Goal: Task Accomplishment & Management: Complete application form

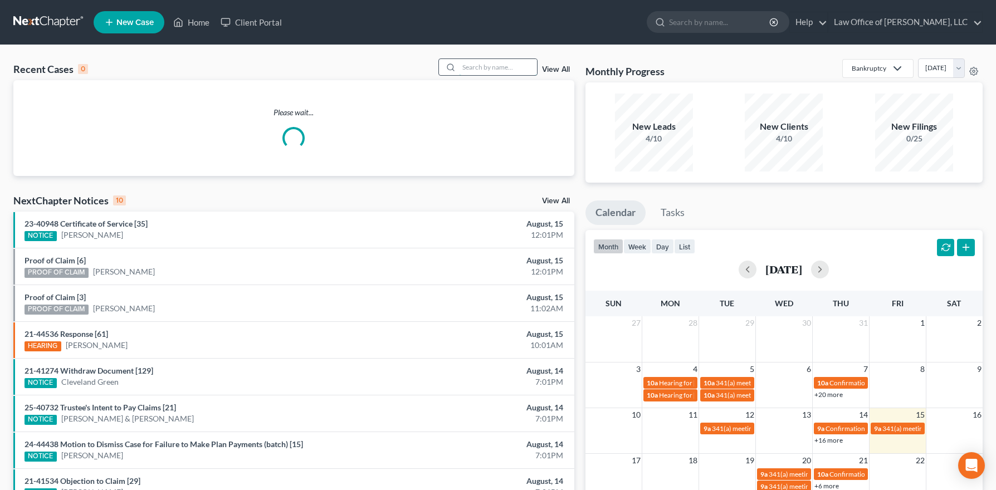
click at [485, 64] on input "search" at bounding box center [498, 67] width 78 height 16
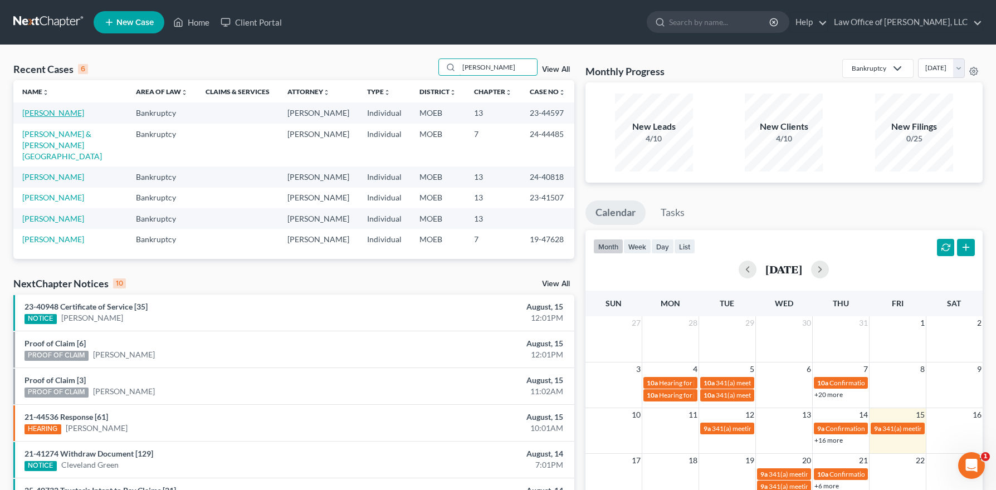
type input "[PERSON_NAME]"
click at [49, 112] on link "[PERSON_NAME]" at bounding box center [53, 112] width 62 height 9
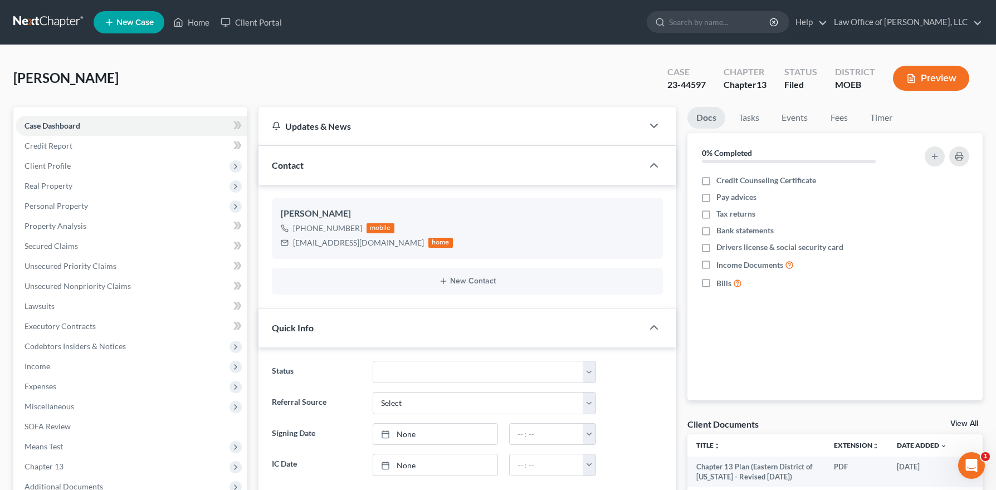
scroll to position [208, 0]
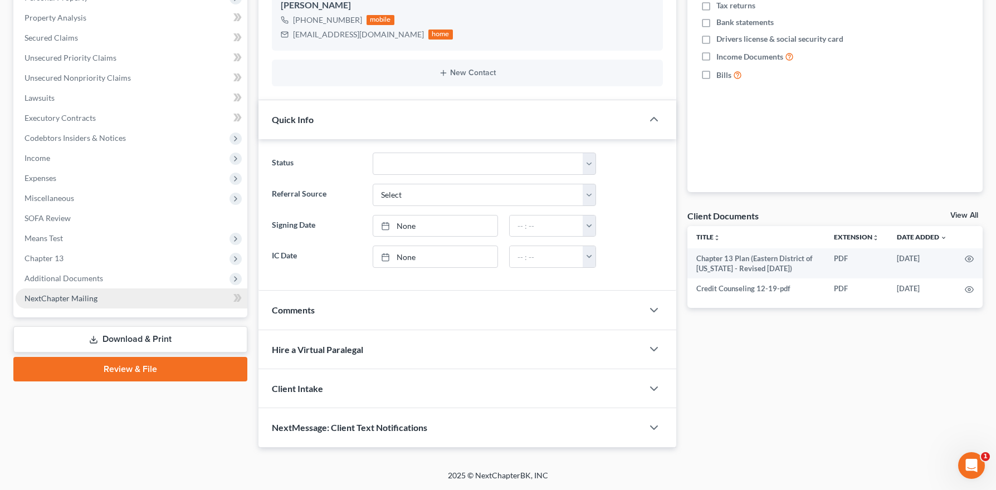
drag, startPoint x: 77, startPoint y: 275, endPoint x: 122, endPoint y: 351, distance: 88.4
click at [77, 275] on span "Additional Documents" at bounding box center [64, 278] width 79 height 9
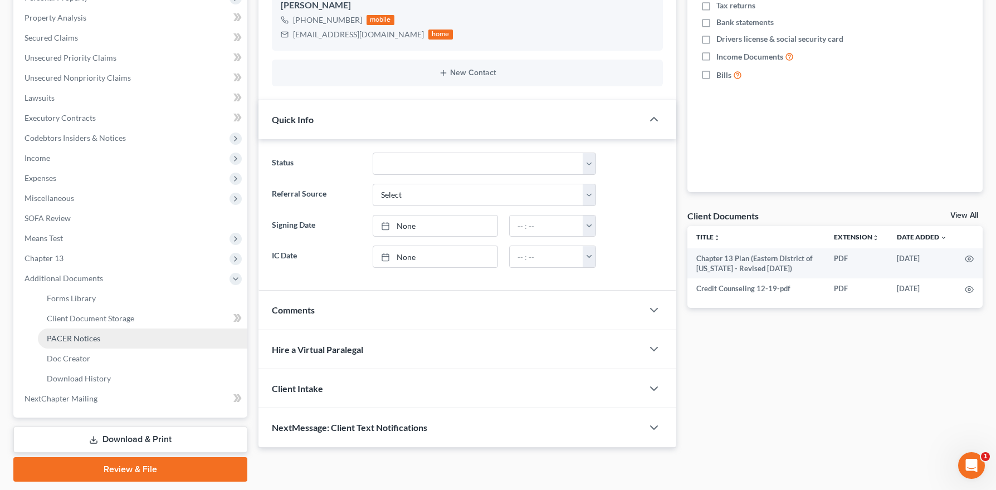
click at [108, 345] on link "PACER Notices" at bounding box center [142, 339] width 209 height 20
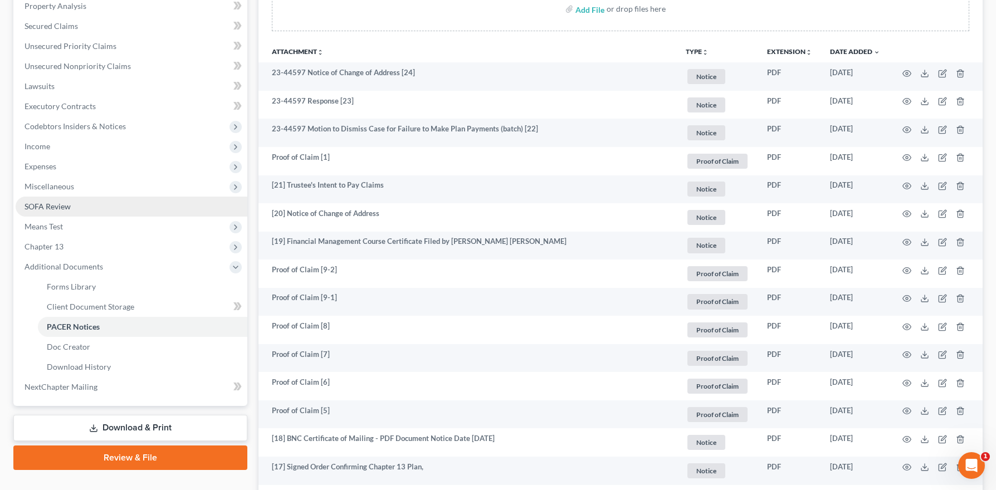
scroll to position [246, 0]
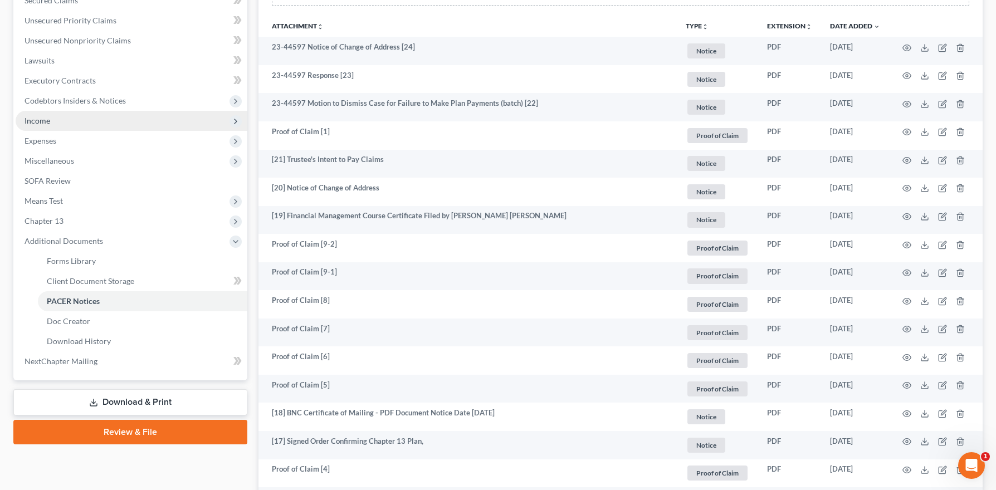
click at [46, 123] on span "Income" at bounding box center [38, 120] width 26 height 9
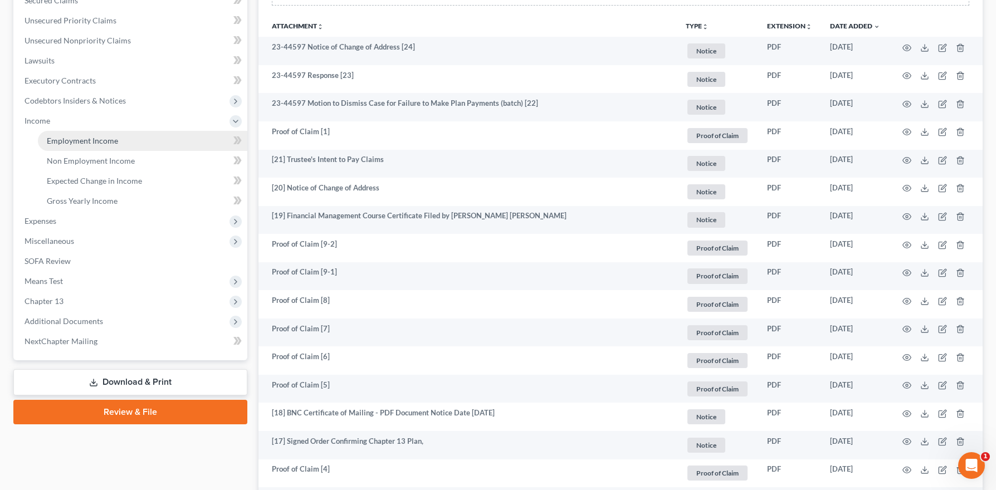
click at [82, 144] on span "Employment Income" at bounding box center [82, 140] width 71 height 9
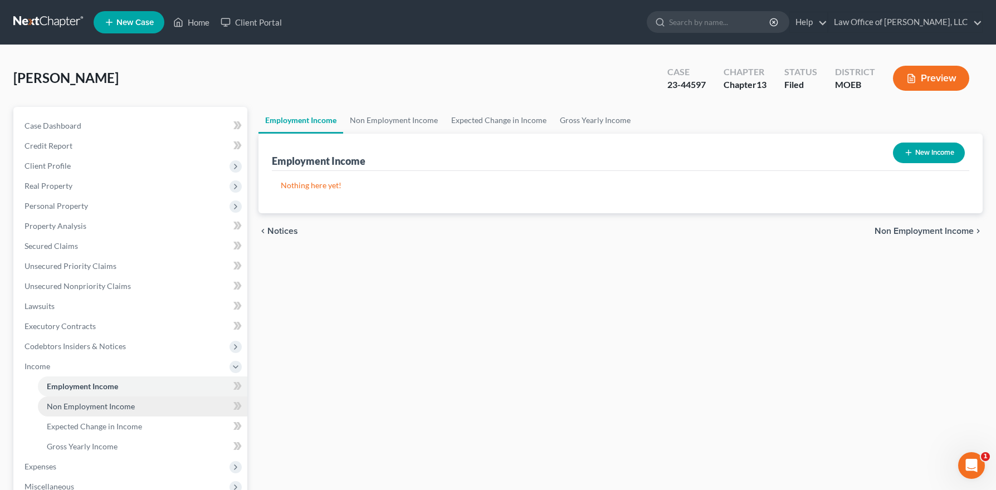
click at [120, 406] on span "Non Employment Income" at bounding box center [91, 406] width 88 height 9
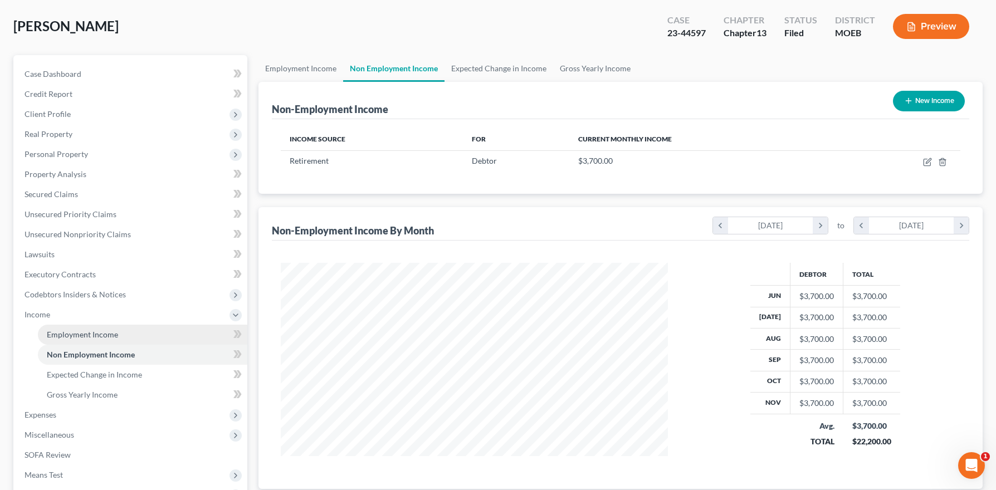
scroll to position [56, 0]
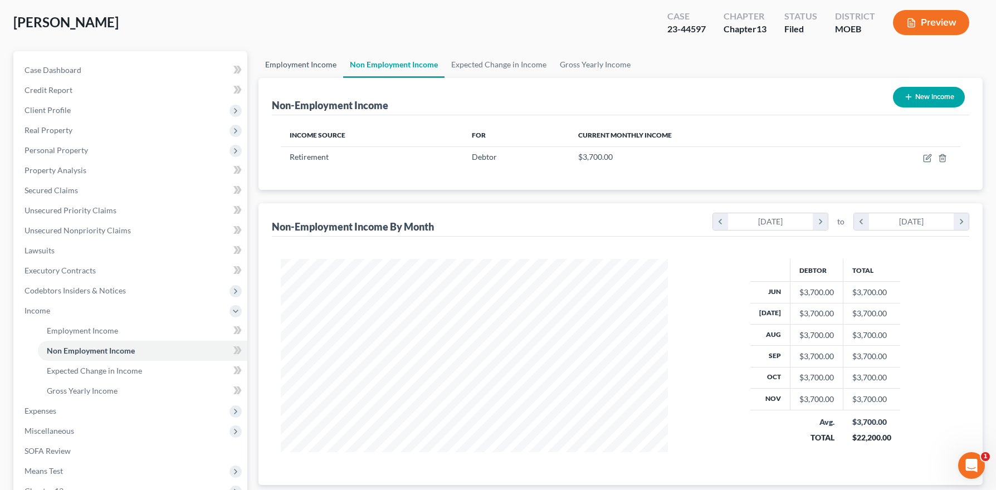
click at [296, 61] on link "Employment Income" at bounding box center [301, 64] width 85 height 27
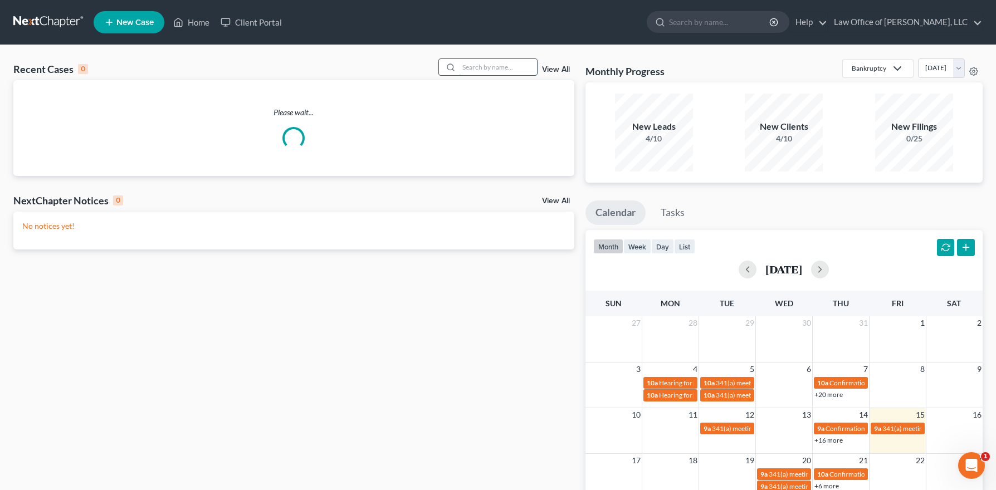
click at [504, 71] on input "search" at bounding box center [498, 67] width 78 height 16
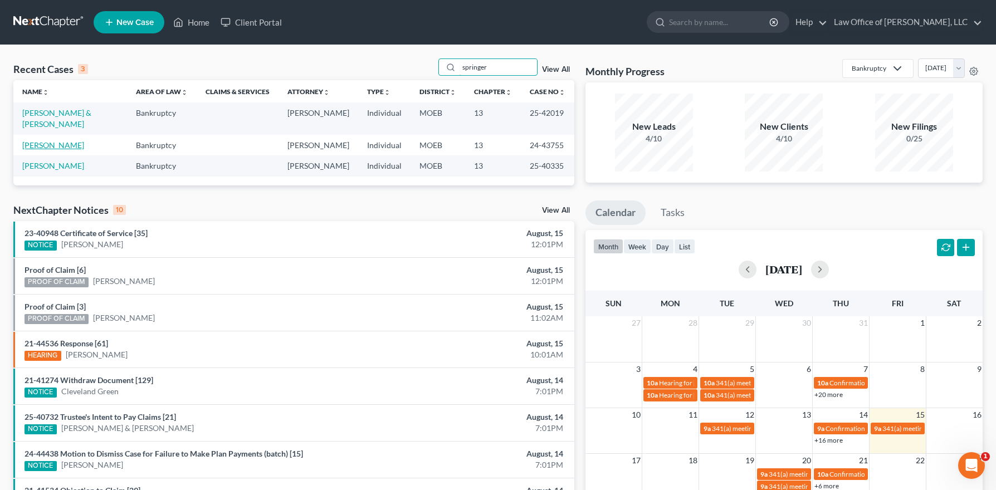
type input "springer"
click at [57, 140] on link "Springer, Michael" at bounding box center [53, 144] width 62 height 9
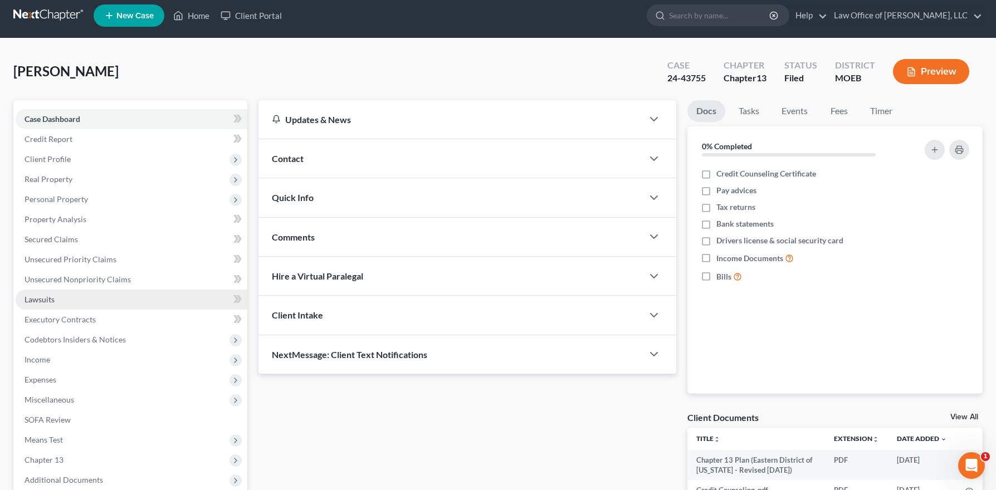
scroll to position [142, 0]
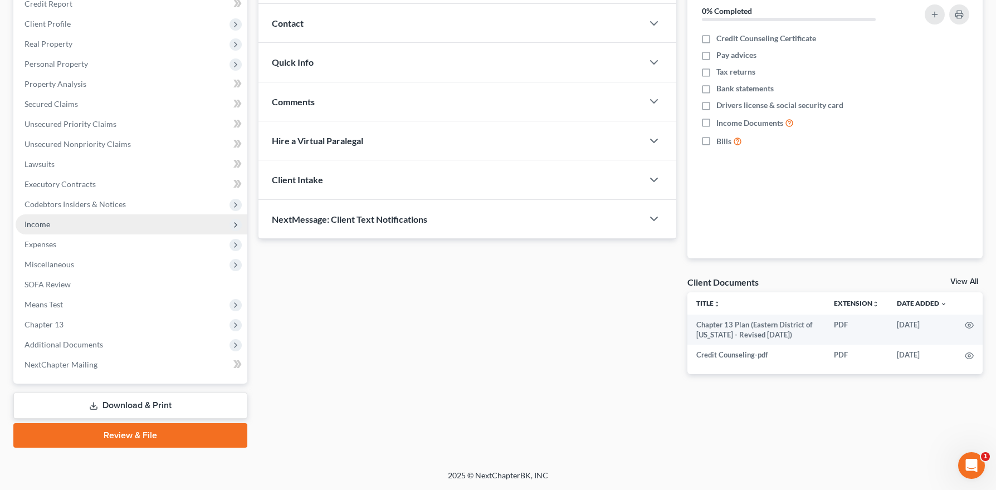
drag, startPoint x: 81, startPoint y: 222, endPoint x: 87, endPoint y: 224, distance: 6.5
click at [81, 222] on span "Income" at bounding box center [132, 225] width 232 height 20
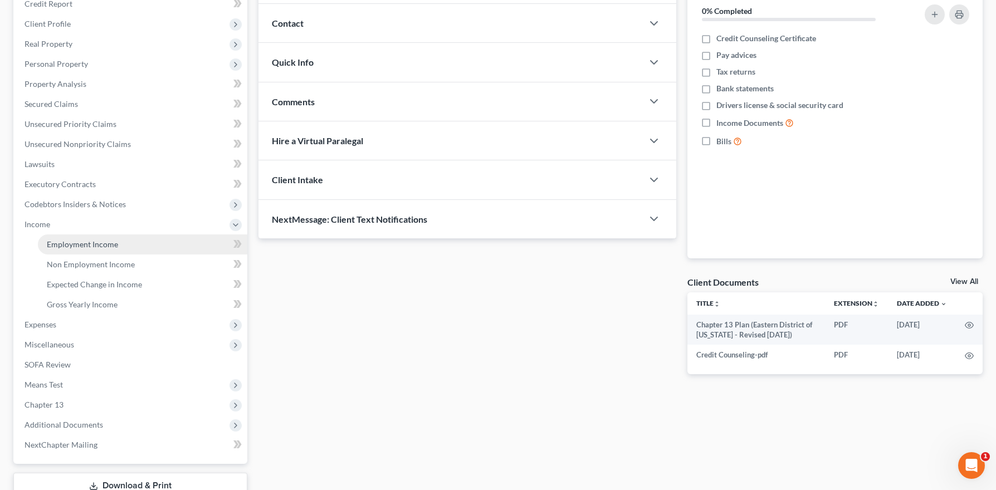
click at [92, 243] on span "Employment Income" at bounding box center [82, 244] width 71 height 9
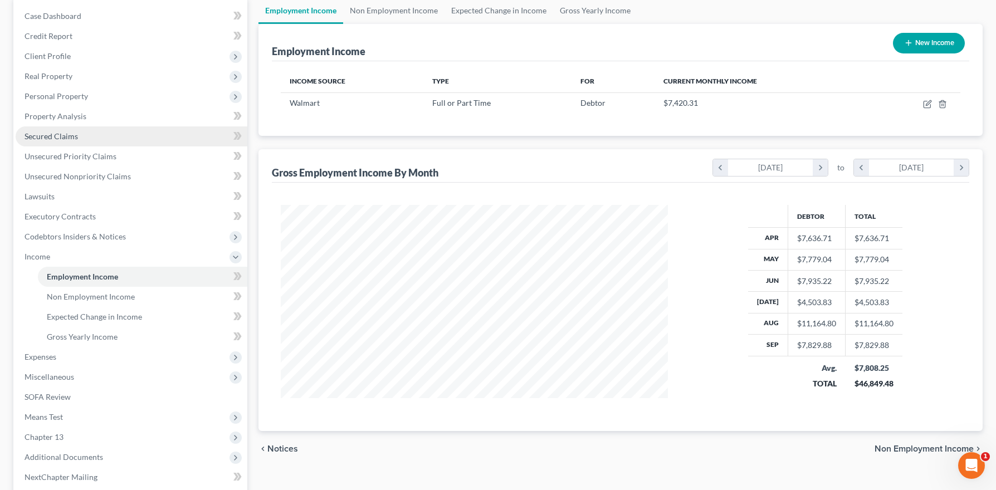
scroll to position [110, 0]
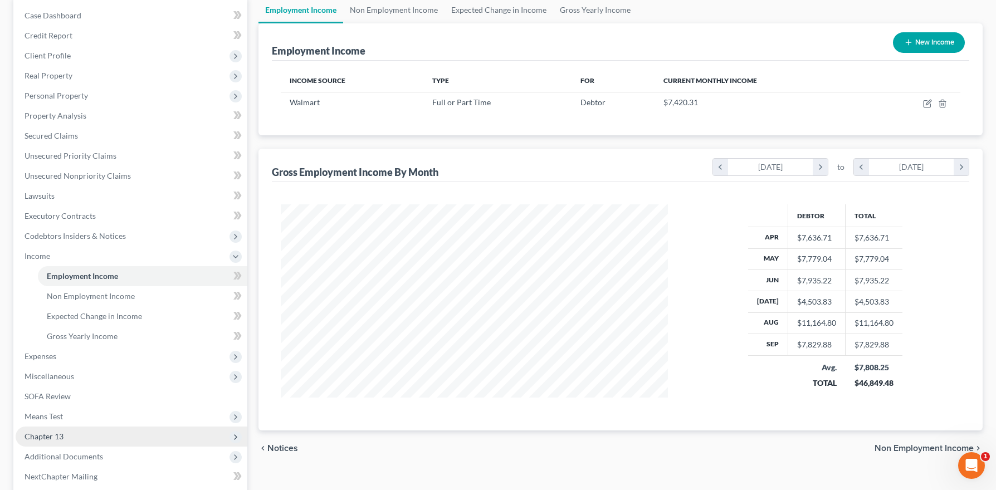
click at [61, 432] on span "Chapter 13" at bounding box center [44, 436] width 39 height 9
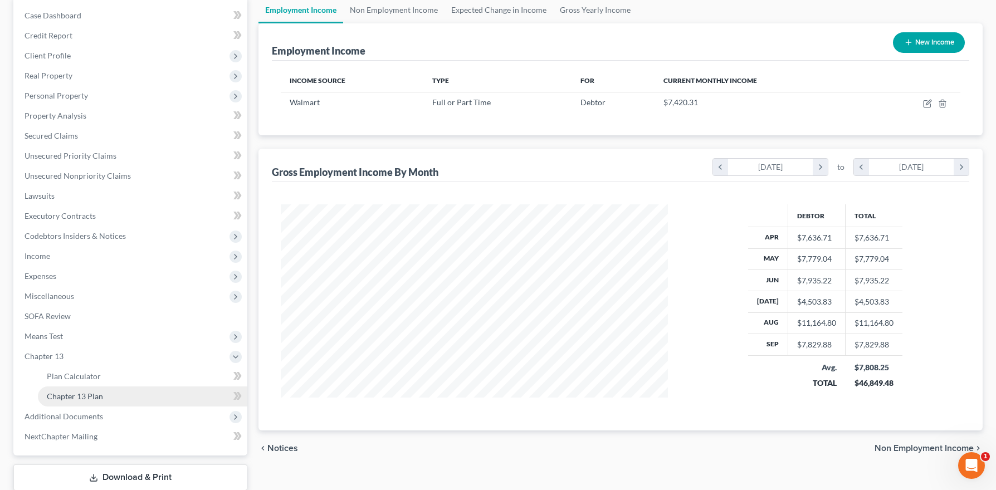
click at [95, 397] on span "Chapter 13 Plan" at bounding box center [75, 396] width 56 height 9
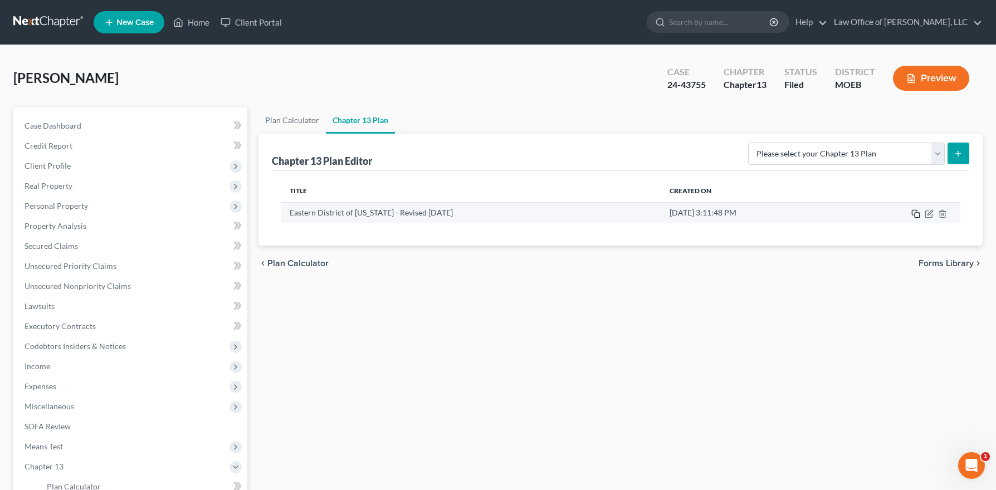
click at [918, 213] on icon "button" at bounding box center [916, 213] width 9 height 9
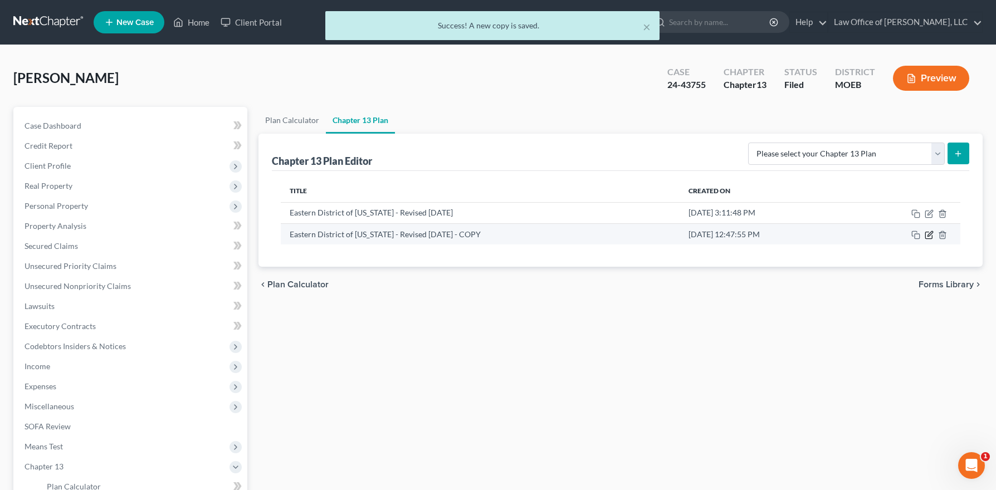
click at [932, 233] on icon "button" at bounding box center [930, 233] width 5 height 5
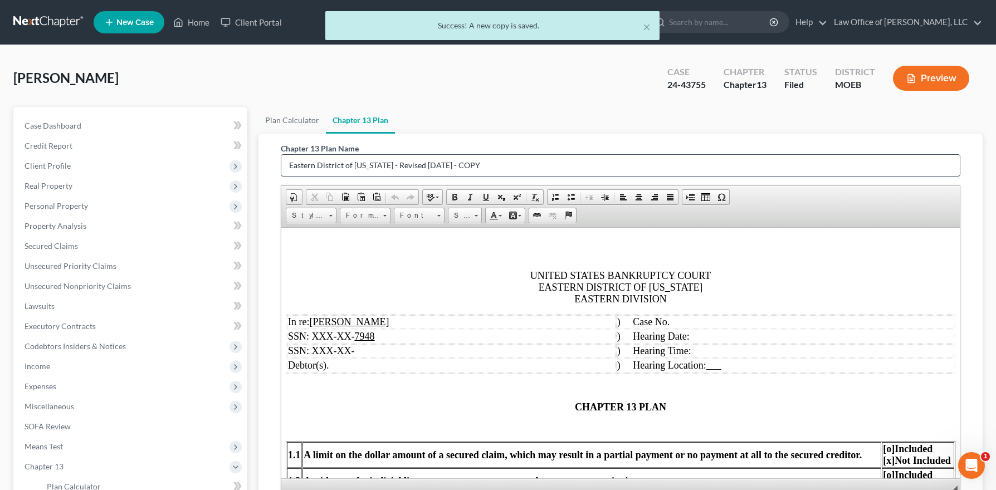
drag, startPoint x: 488, startPoint y: 164, endPoint x: 389, endPoint y: 167, distance: 99.2
click at [389, 167] on input "Eastern District of Missouri - Revised 12/1/19 - COPY" at bounding box center [620, 165] width 679 height 21
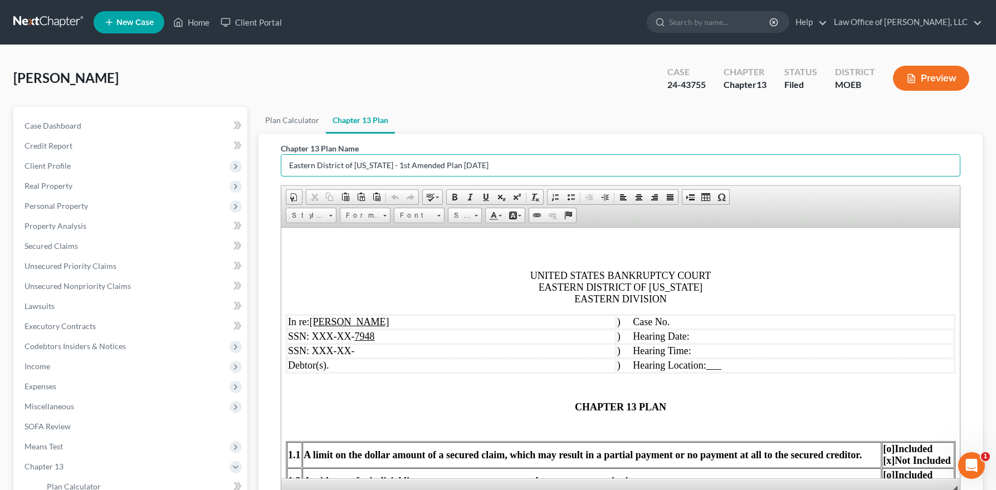
type input "Eastern District of Missouri - 1st Amended Plan 8-15-25"
drag, startPoint x: 698, startPoint y: 321, endPoint x: 701, endPoint y: 327, distance: 7.3
click at [698, 321] on td ") Case No." at bounding box center [785, 322] width 338 height 14
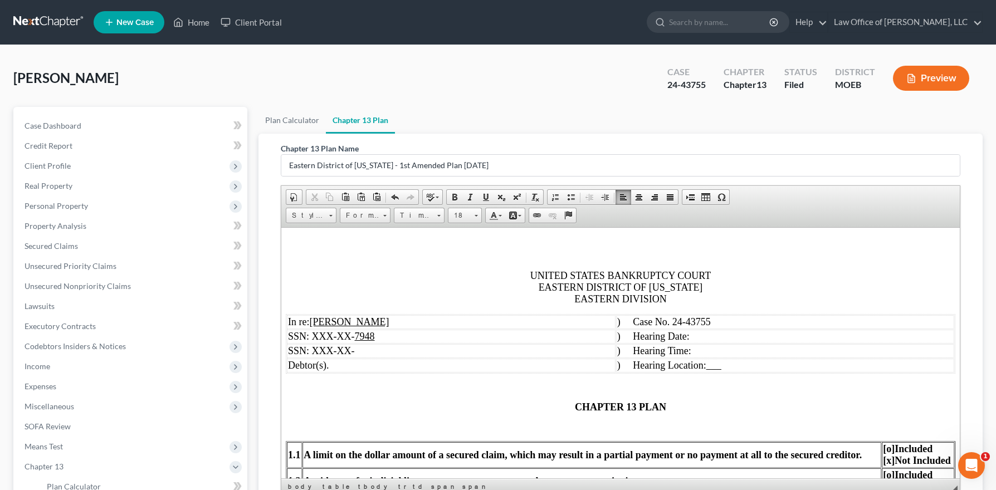
click at [705, 337] on td ") Hearing Date:" at bounding box center [785, 336] width 338 height 14
click at [674, 349] on td ") Hearing Time:" at bounding box center [782, 351] width 343 height 14
click at [670, 368] on td ") Hearing Location: ___" at bounding box center [780, 365] width 350 height 14
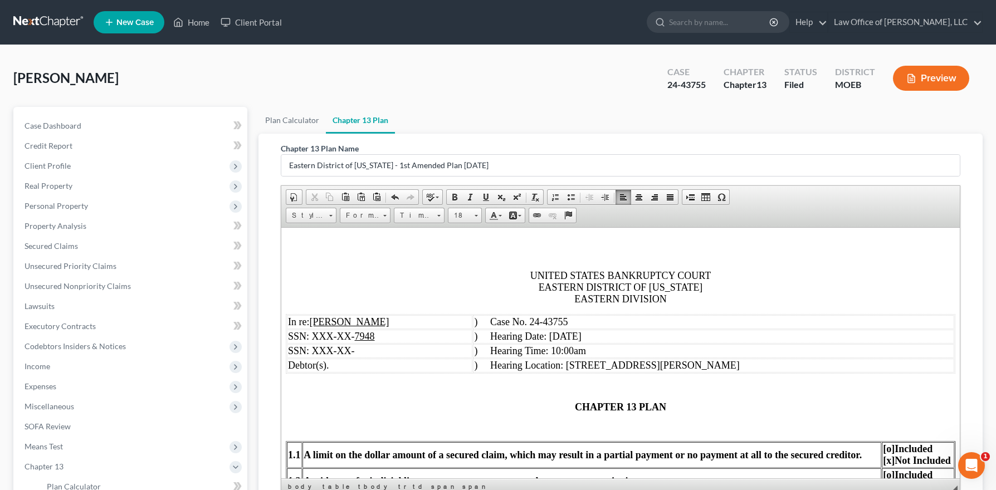
drag, startPoint x: 573, startPoint y: 407, endPoint x: 586, endPoint y: 413, distance: 13.7
click at [573, 407] on p "CHAPTER 13 PLAN" at bounding box center [621, 407] width 670 height 12
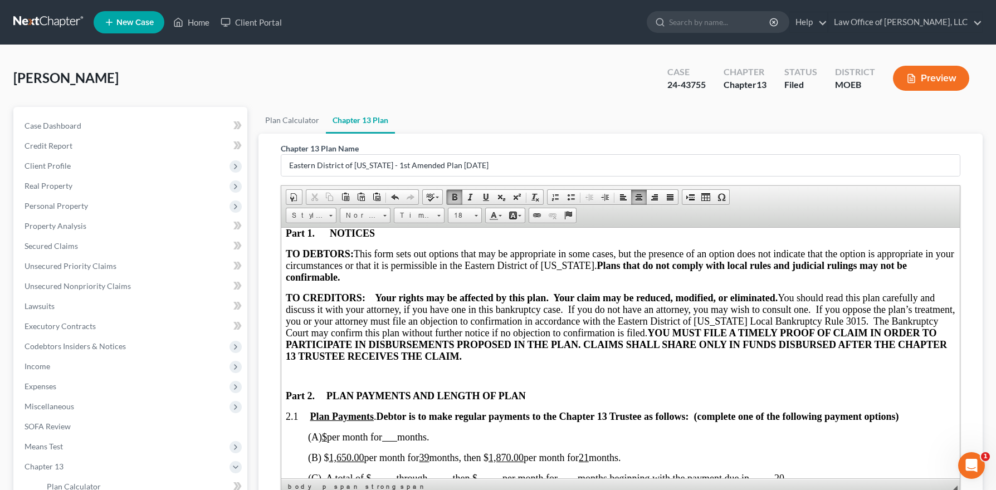
scroll to position [374, 0]
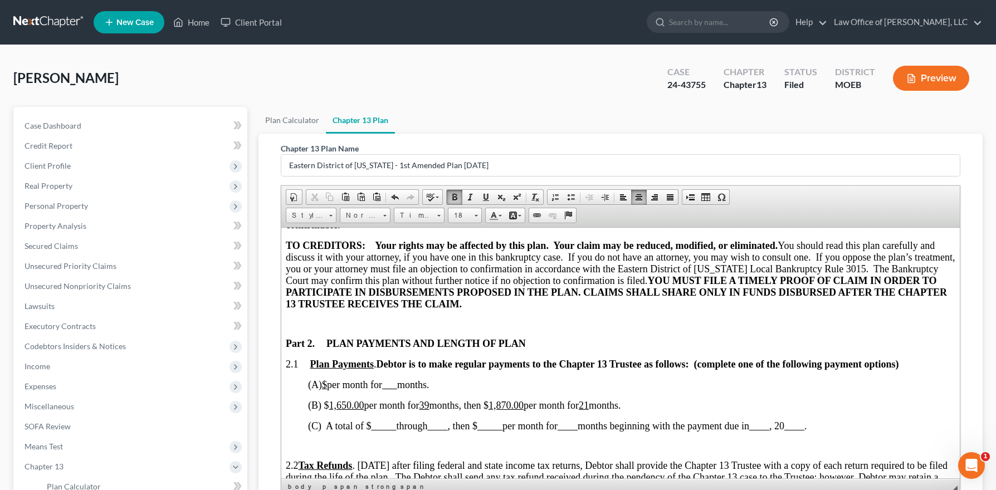
drag, startPoint x: 601, startPoint y: 406, endPoint x: 584, endPoint y: 436, distance: 34.4
click at [602, 406] on span "months" at bounding box center [604, 404] width 30 height 11
click at [482, 195] on span at bounding box center [485, 197] width 9 height 9
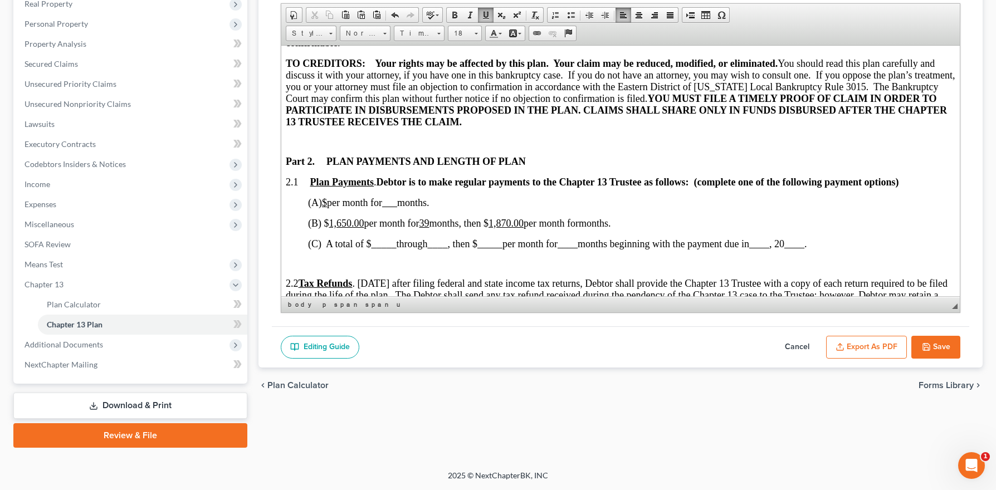
click at [597, 225] on span "months" at bounding box center [594, 222] width 30 height 11
click at [579, 224] on span "per month for" at bounding box center [551, 222] width 55 height 11
click at [591, 224] on span "months" at bounding box center [594, 222] width 30 height 11
click at [488, 16] on span at bounding box center [485, 15] width 9 height 9
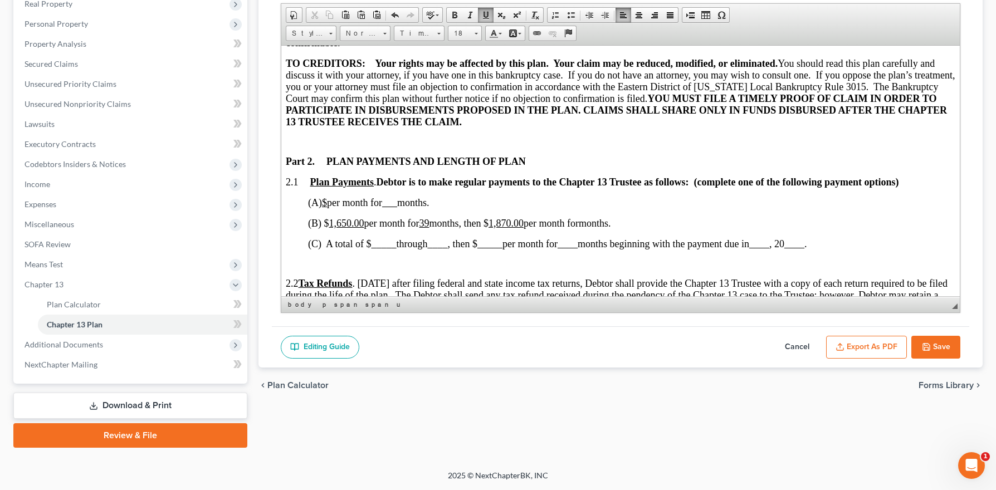
click at [524, 225] on span "1,870.00" at bounding box center [506, 222] width 35 height 11
click at [486, 18] on span at bounding box center [485, 15] width 9 height 9
click at [434, 223] on span "(B) $ 1,650.00 per month for 39 months, then $ ​" at bounding box center [398, 222] width 181 height 11
drag, startPoint x: 436, startPoint y: 224, endPoint x: 431, endPoint y: 237, distance: 13.8
click at [432, 225] on span "39." at bounding box center [425, 222] width 13 height 11
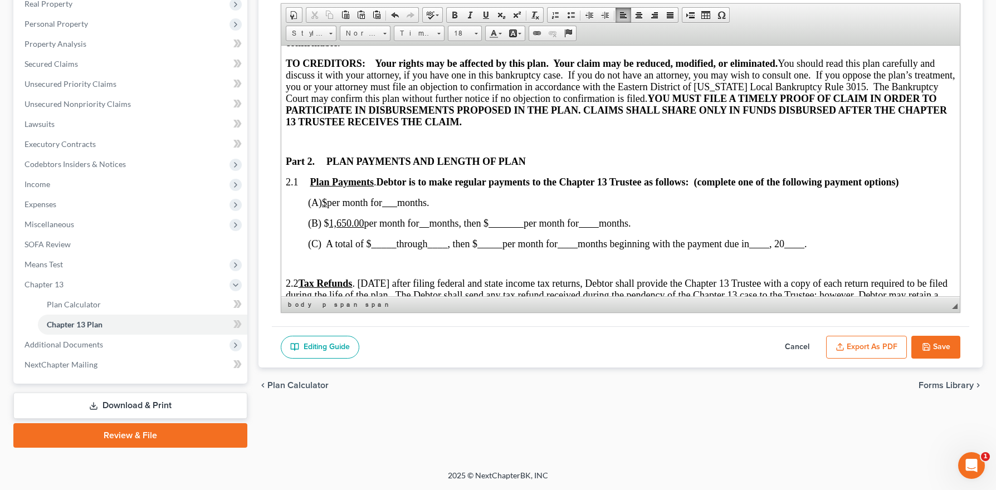
click at [329, 223] on span "(B) $ 1,650.00 per month for months, then $" at bounding box center [416, 222] width 216 height 11
drag, startPoint x: 402, startPoint y: 223, endPoint x: 391, endPoint y: 274, distance: 51.8
click at [402, 223] on span "(B) $ 1. ,650.00 per month for months, then $" at bounding box center [434, 222] width 253 height 11
drag, startPoint x: 337, startPoint y: 225, endPoint x: 342, endPoint y: 259, distance: 33.9
click at [337, 225] on span "1." at bounding box center [333, 222] width 8 height 11
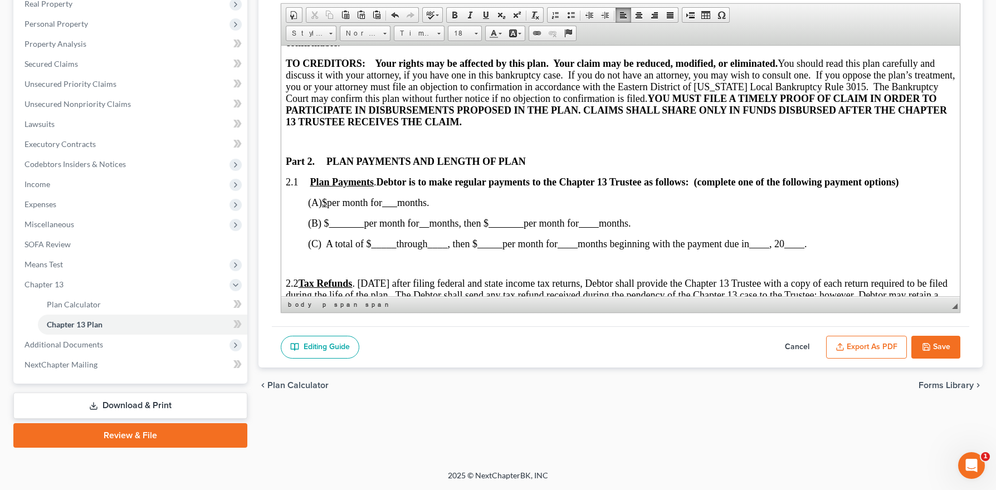
click at [397, 246] on span "through" at bounding box center [412, 243] width 31 height 11
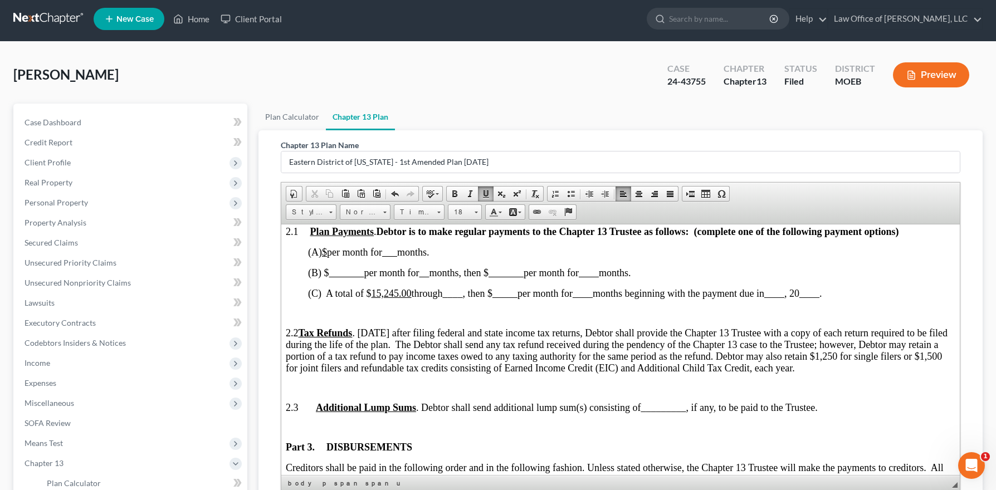
scroll to position [512, 0]
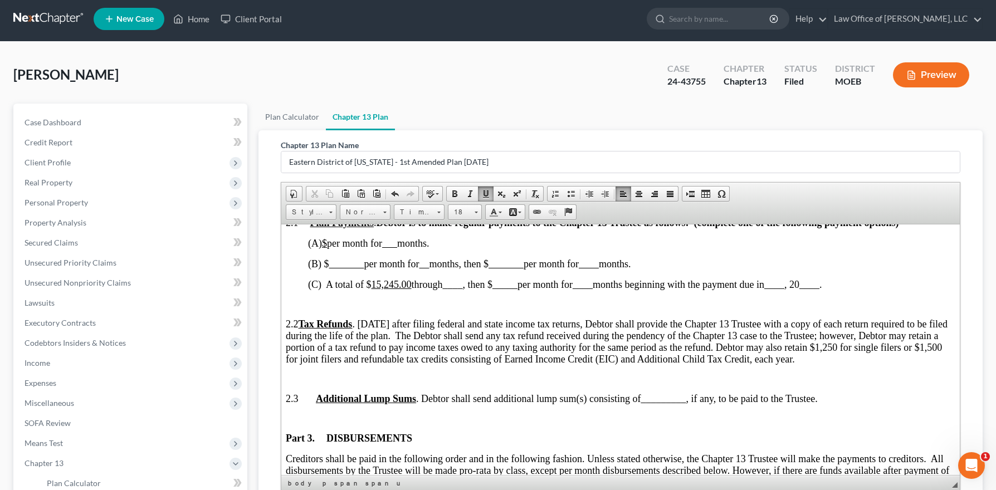
click at [463, 287] on span "____" at bounding box center [453, 284] width 20 height 11
drag, startPoint x: 552, startPoint y: 285, endPoint x: 557, endPoint y: 292, distance: 8.8
click at [530, 285] on span "_____" at bounding box center [517, 284] width 25 height 11
click at [615, 287] on span "____" at bounding box center [605, 284] width 20 height 11
drag, startPoint x: 865, startPoint y: 285, endPoint x: 868, endPoint y: 320, distance: 35.3
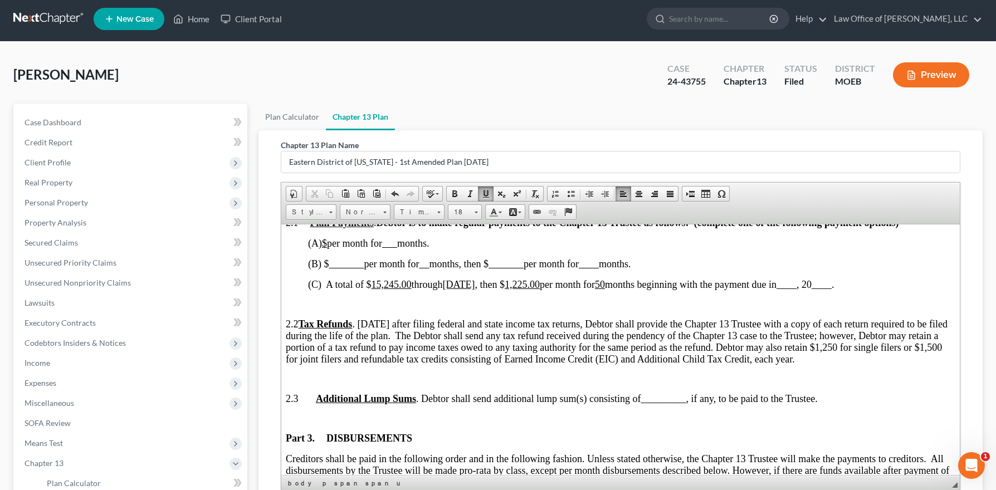
click at [835, 285] on span ", 20 ____ ." at bounding box center [816, 284] width 38 height 11
drag, startPoint x: 830, startPoint y: 286, endPoint x: 830, endPoint y: 337, distance: 50.1
click at [825, 286] on span ", 20 ​25 ." at bounding box center [811, 284] width 28 height 11
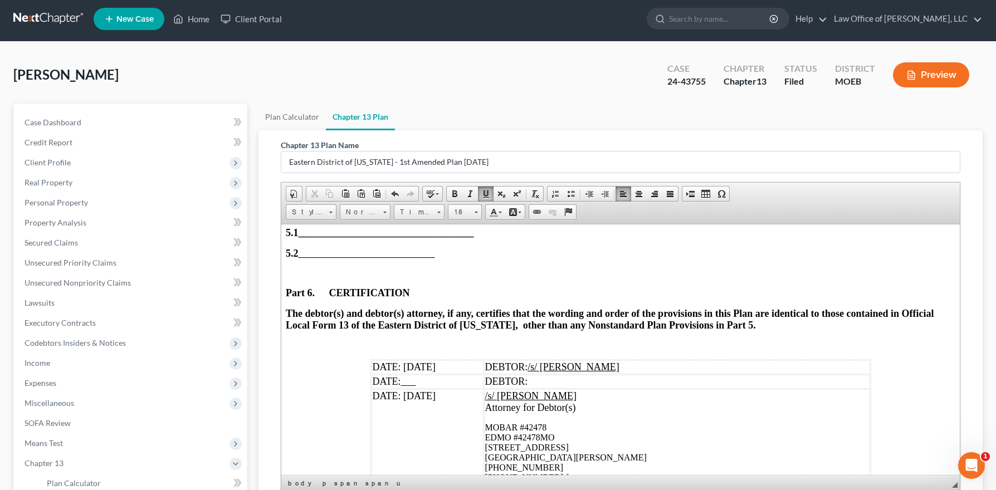
scroll to position [3296, 0]
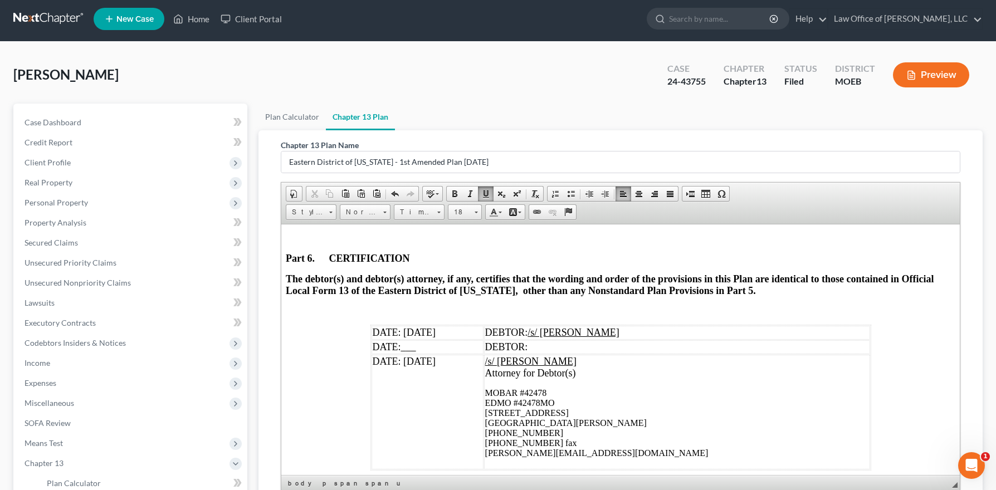
drag, startPoint x: 442, startPoint y: 334, endPoint x: 469, endPoint y: 372, distance: 46.7
click at [442, 333] on td "DATE: 10-15-24" at bounding box center [428, 332] width 112 height 14
drag, startPoint x: 452, startPoint y: 333, endPoint x: 411, endPoint y: 338, distance: 41.5
click at [404, 335] on td "DATE: 08-15-25" at bounding box center [428, 332] width 112 height 14
copy span "08-15-25"
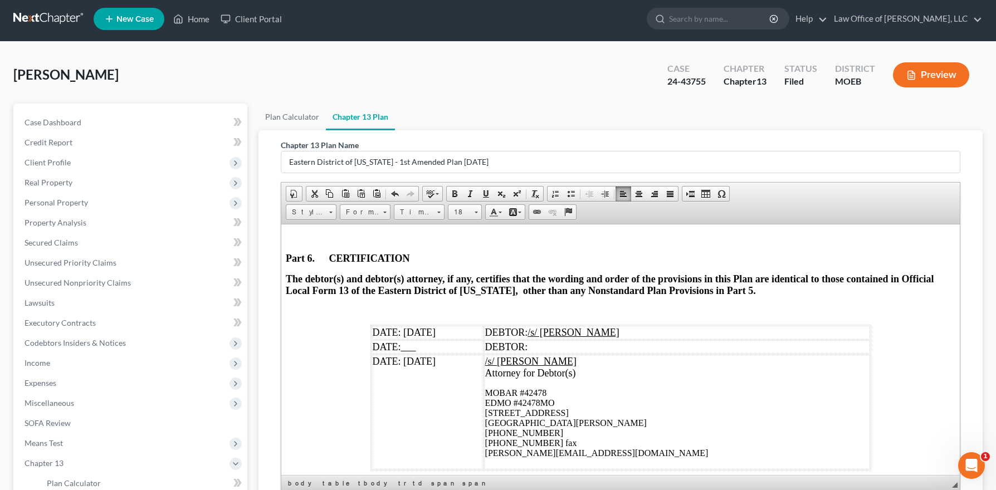
drag, startPoint x: 452, startPoint y: 360, endPoint x: 403, endPoint y: 364, distance: 49.2
click at [403, 364] on td "DATE: 10-15-24" at bounding box center [428, 411] width 112 height 115
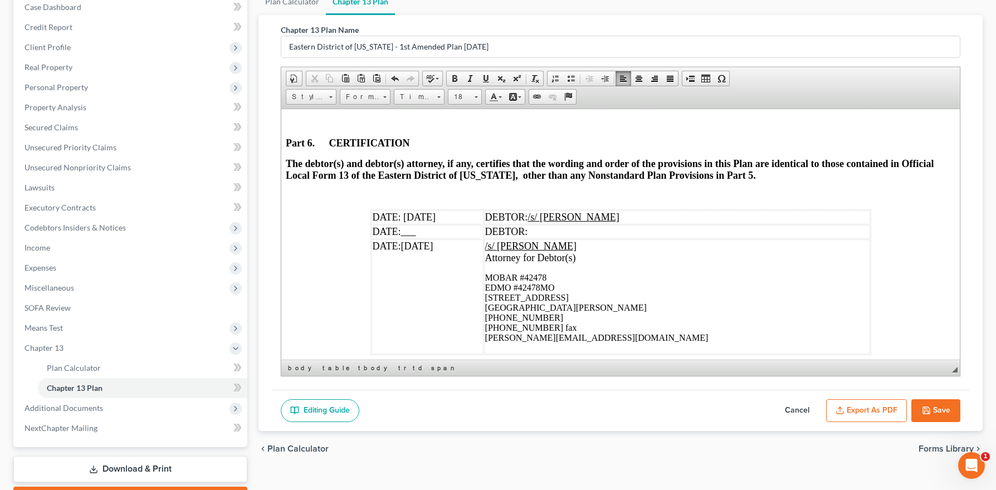
scroll to position [182, 0]
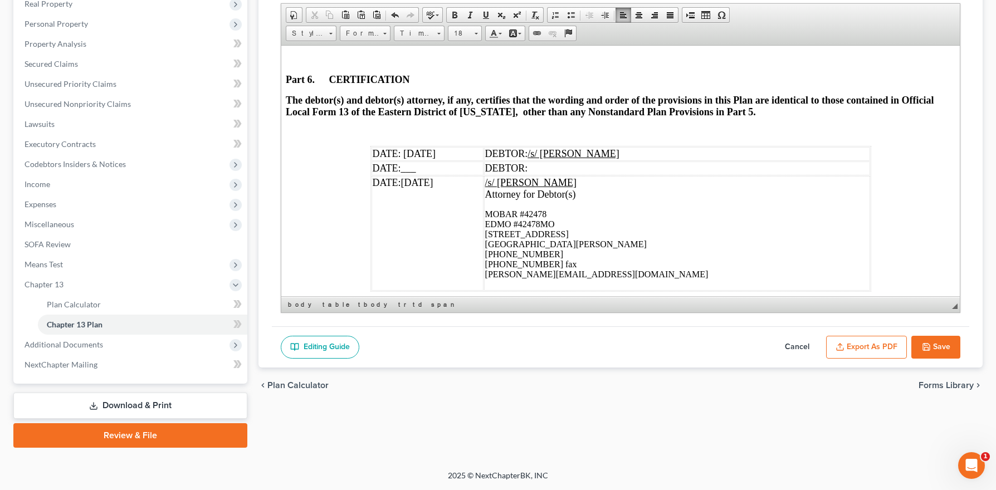
click at [946, 350] on button "Save" at bounding box center [936, 347] width 49 height 23
